Goal: Task Accomplishment & Management: Manage account settings

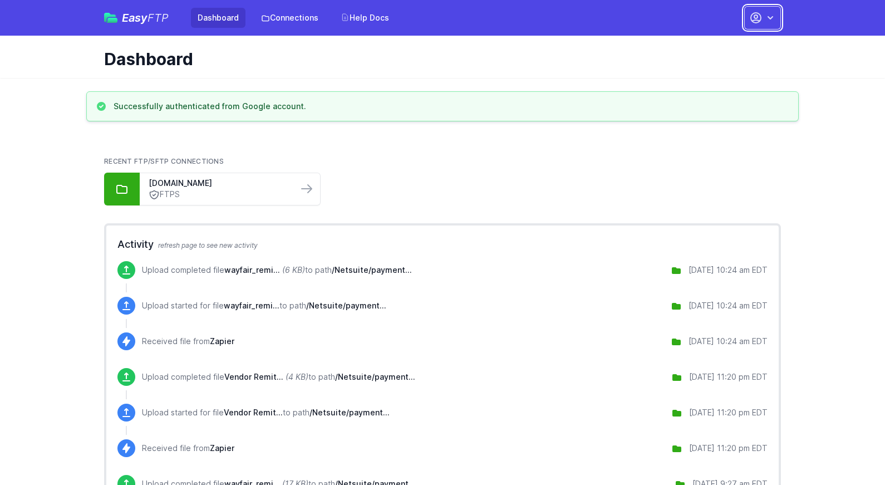
click at [777, 21] on button "button" at bounding box center [762, 17] width 37 height 23
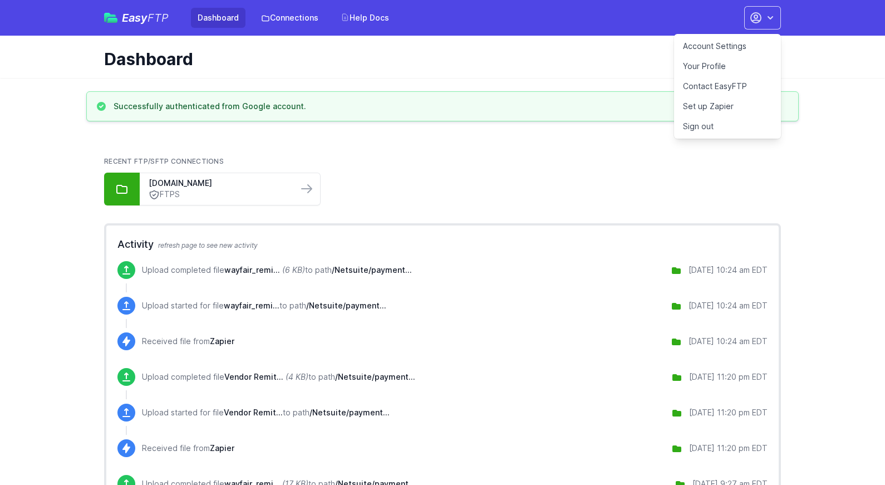
click at [741, 43] on link "Account Settings" at bounding box center [727, 46] width 107 height 20
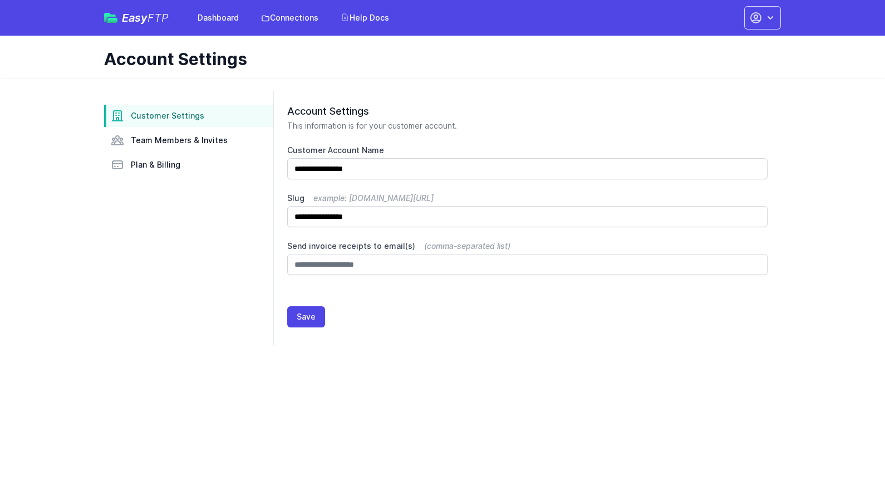
click at [156, 178] on aside "Customer Settings Team Members & Invites Plan & Billing" at bounding box center [188, 218] width 169 height 254
click at [162, 162] on span "Plan & Billing" at bounding box center [156, 164] width 50 height 11
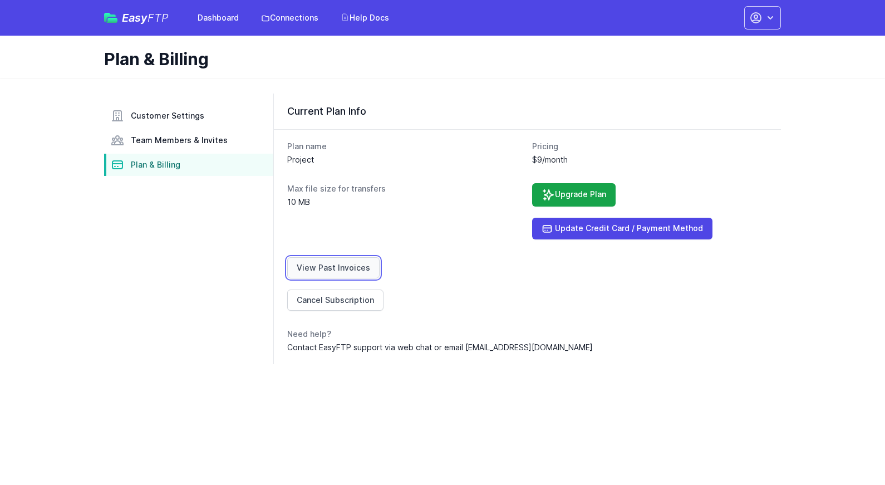
click at [332, 265] on link "View Past Invoices" at bounding box center [333, 267] width 92 height 21
